Goal: Find specific page/section: Find specific page/section

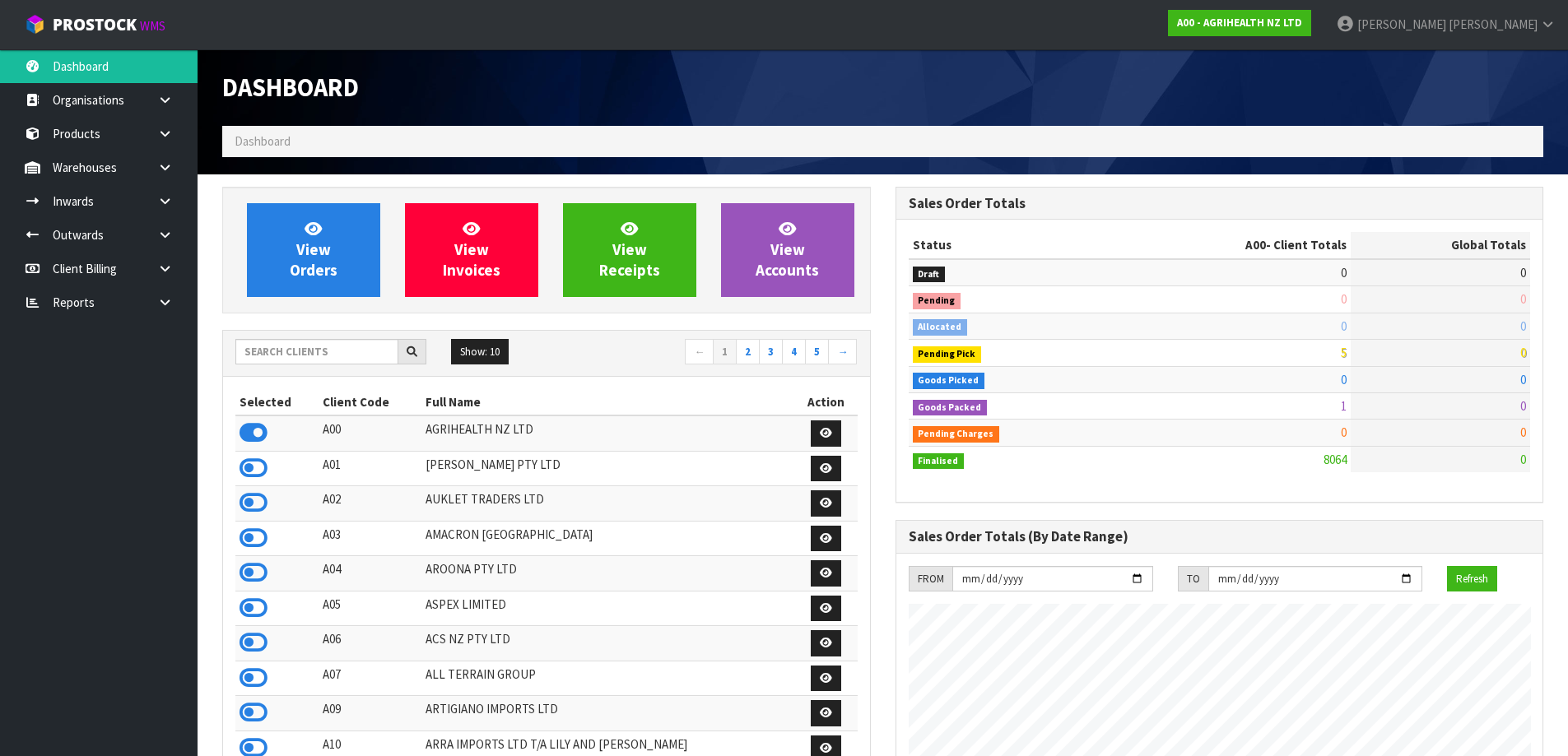
scroll to position [1246, 673]
click at [292, 357] on input "text" at bounding box center [317, 352] width 163 height 25
type input "YOUR"
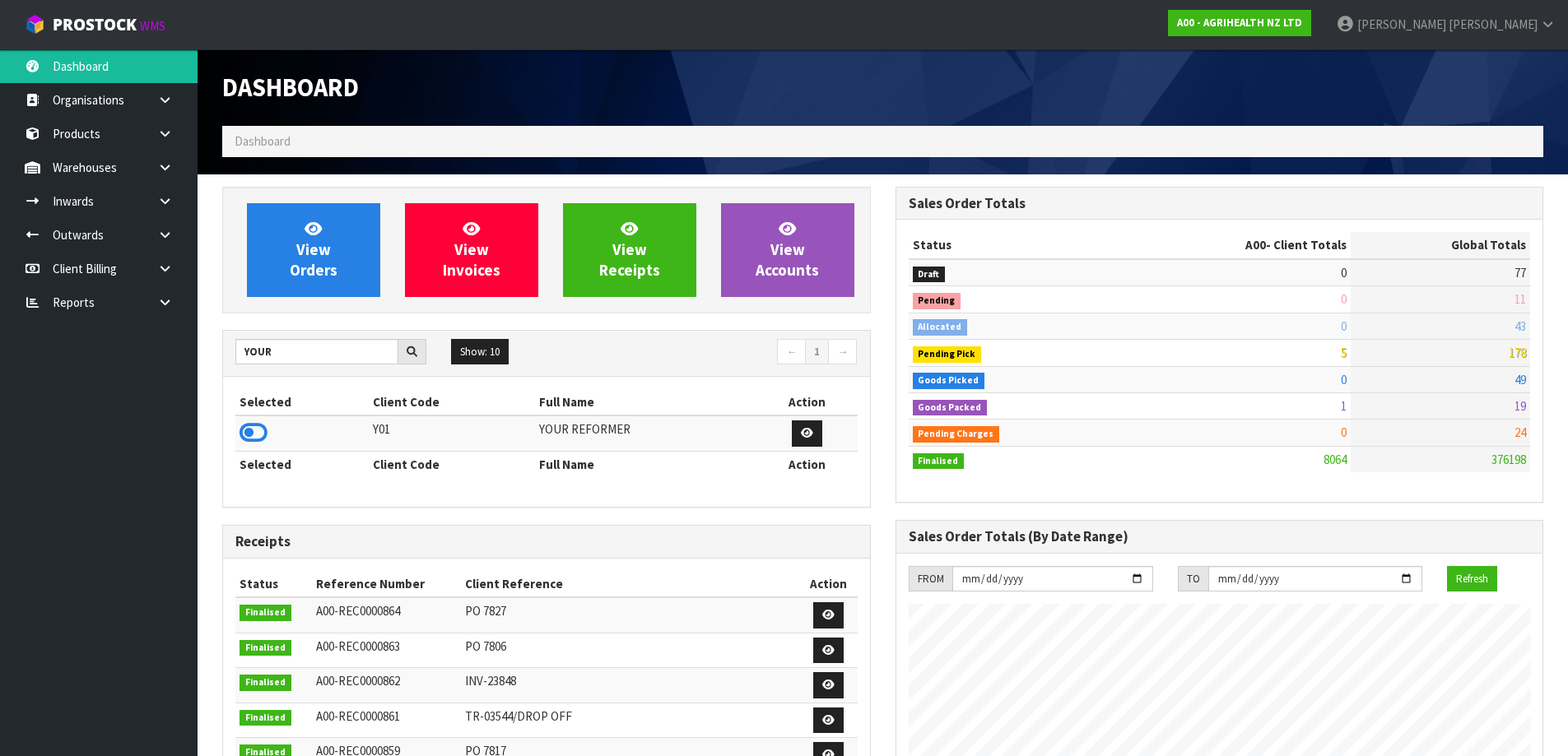
click at [268, 442] on td at bounding box center [303, 433] width 134 height 36
click at [253, 444] on icon at bounding box center [253, 432] width 28 height 24
click at [160, 165] on icon at bounding box center [165, 167] width 16 height 13
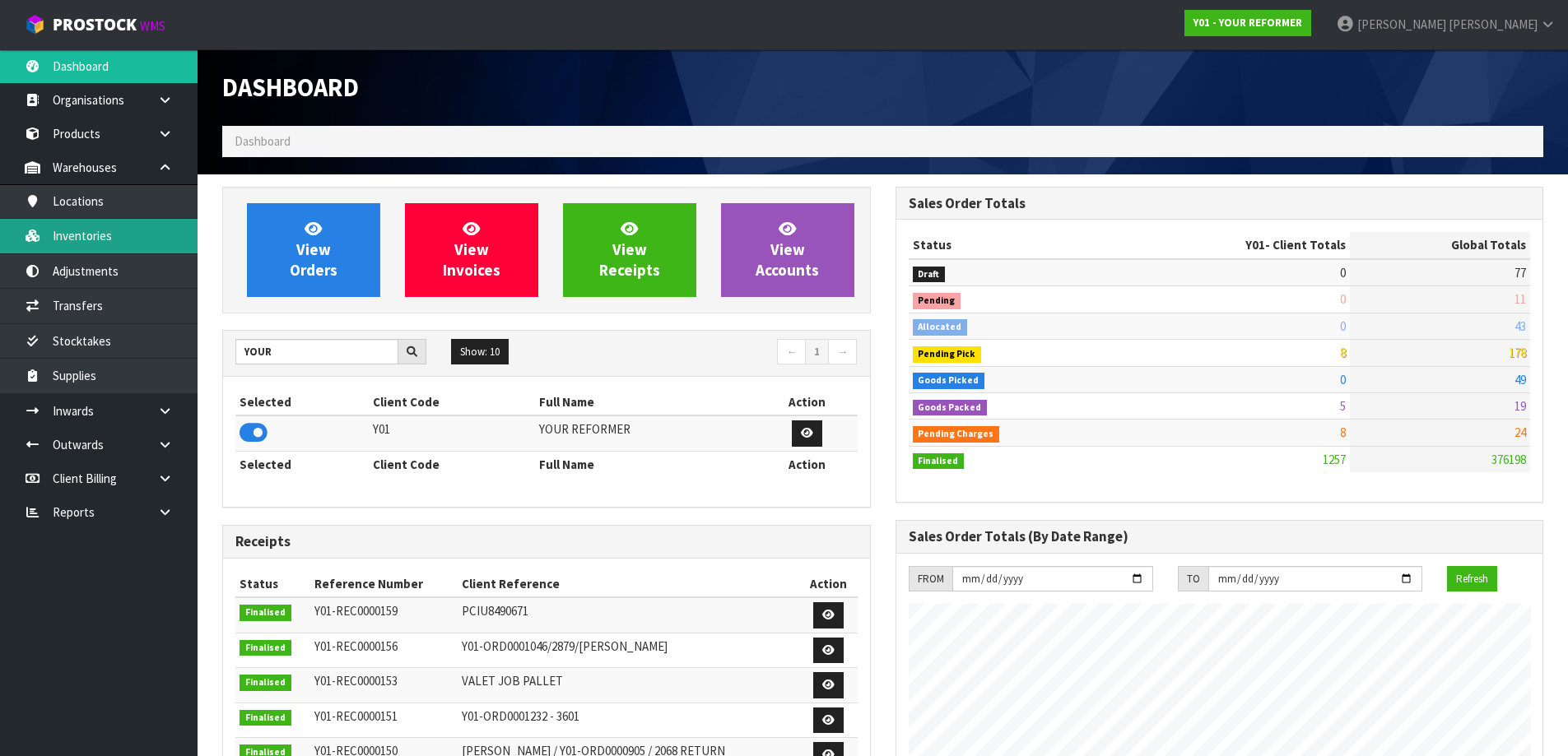
click at [90, 237] on link "Inventories" at bounding box center [99, 236] width 198 height 34
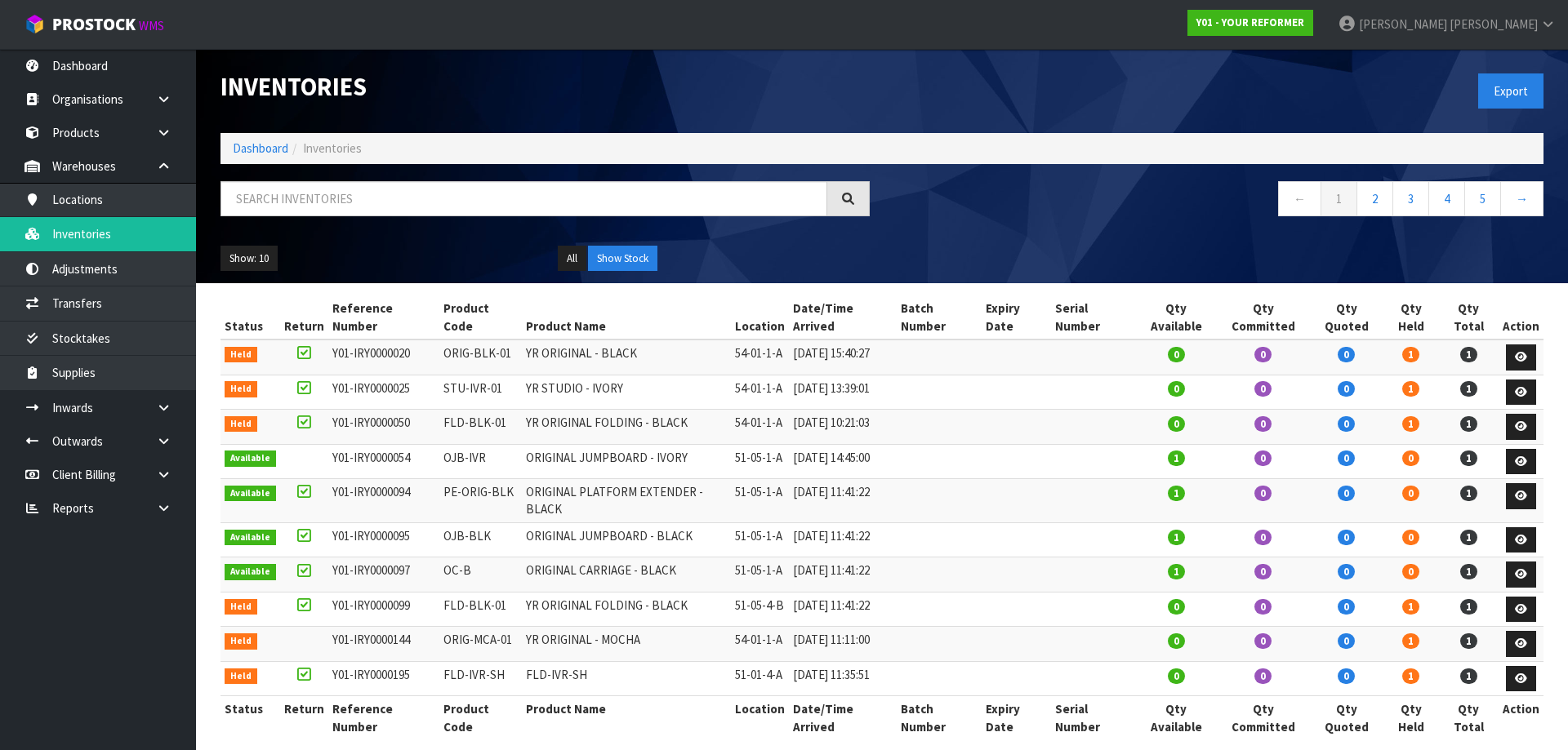
click at [350, 222] on div at bounding box center [545, 204] width 673 height 47
click at [394, 203] on input "text" at bounding box center [523, 198] width 607 height 36
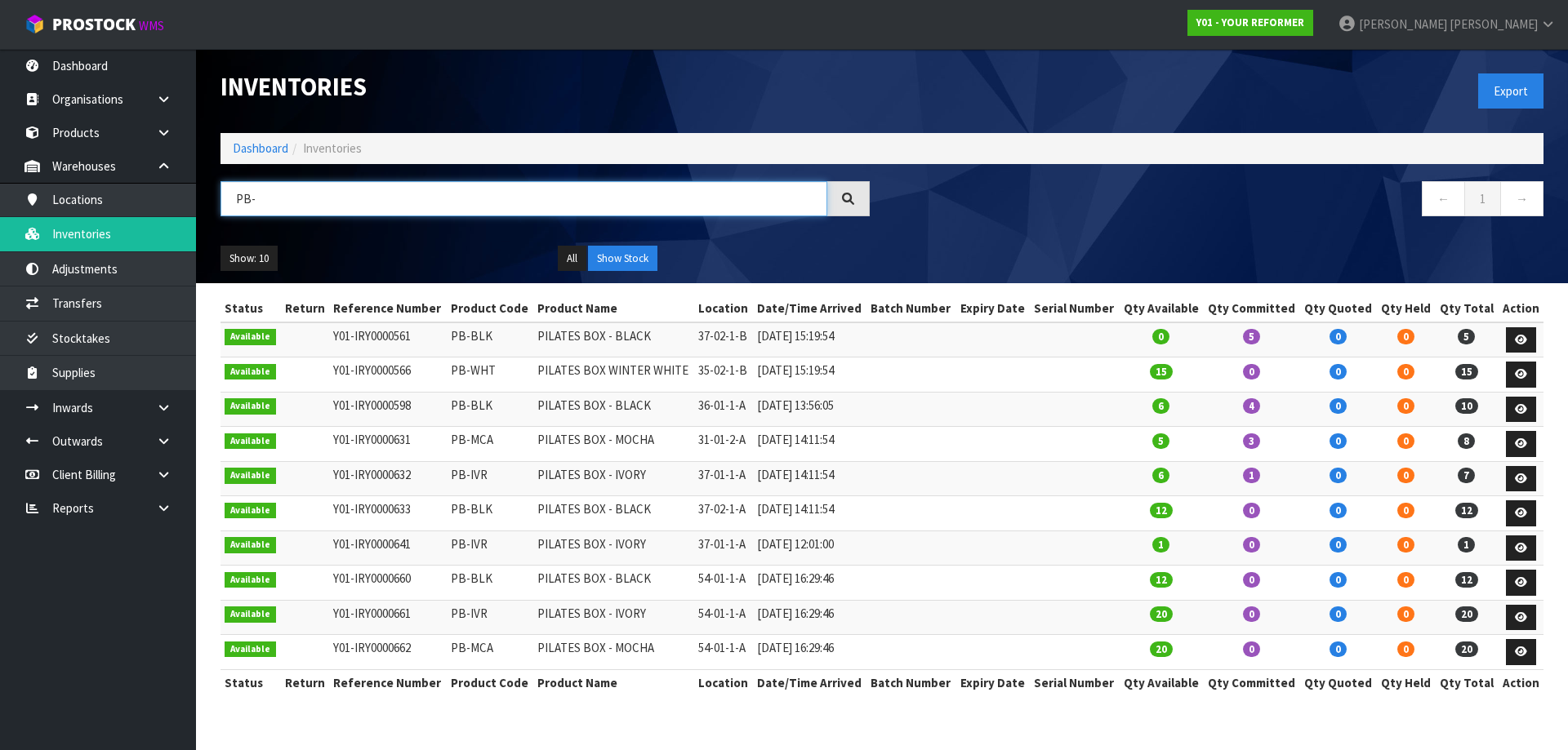
type input "PB-"
